Goal: Information Seeking & Learning: Learn about a topic

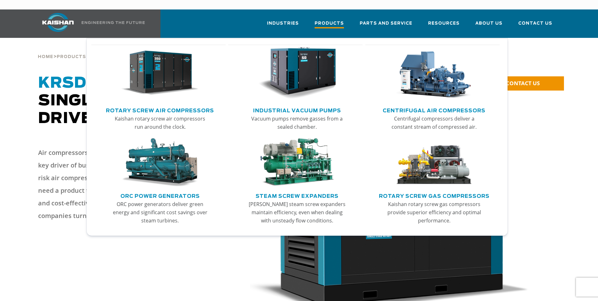
click at [324, 20] on span "Products" at bounding box center [328, 24] width 29 height 9
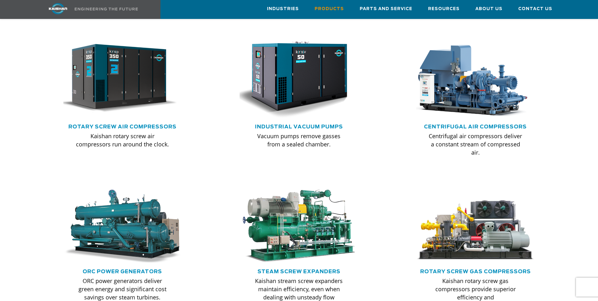
scroll to position [410, 0]
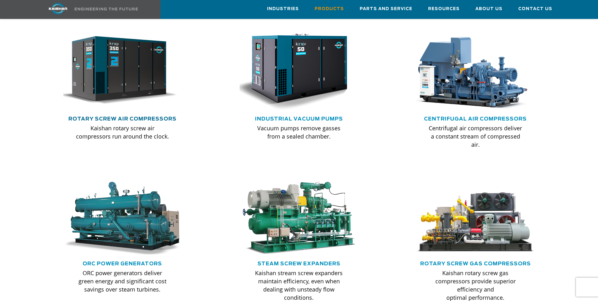
click at [142, 116] on link "Rotary Screw Air Compressors" at bounding box center [122, 118] width 108 height 5
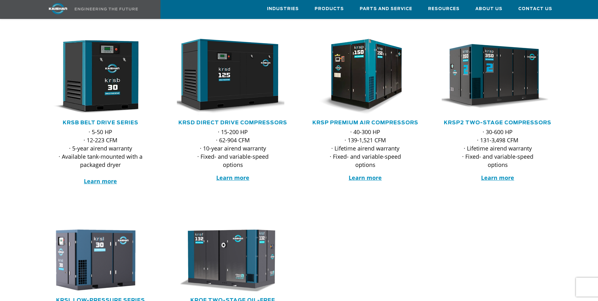
scroll to position [95, 0]
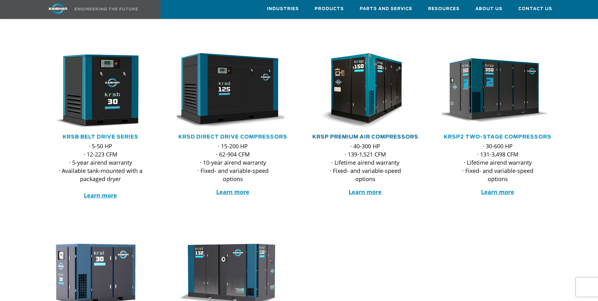
click at [362, 134] on link "KRSP Premium Air Compressors" at bounding box center [365, 136] width 106 height 5
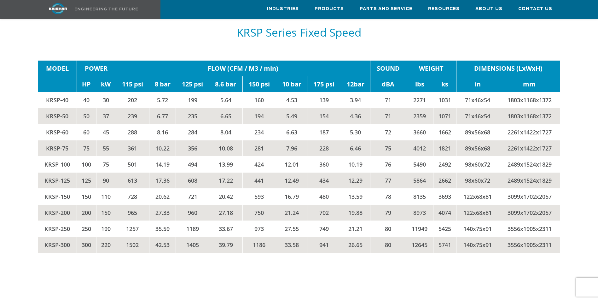
scroll to position [1103, 0]
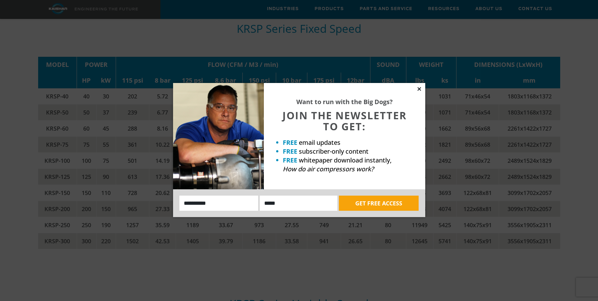
click at [418, 88] on icon at bounding box center [418, 88] width 3 height 3
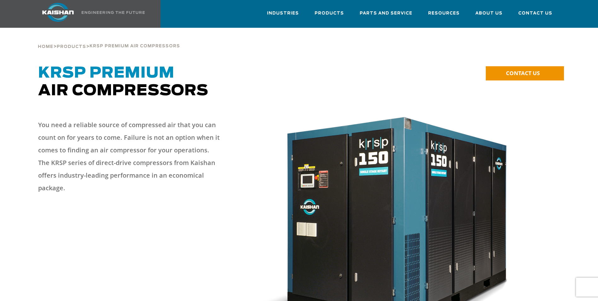
scroll to position [0, 0]
